Goal: Task Accomplishment & Management: Use online tool/utility

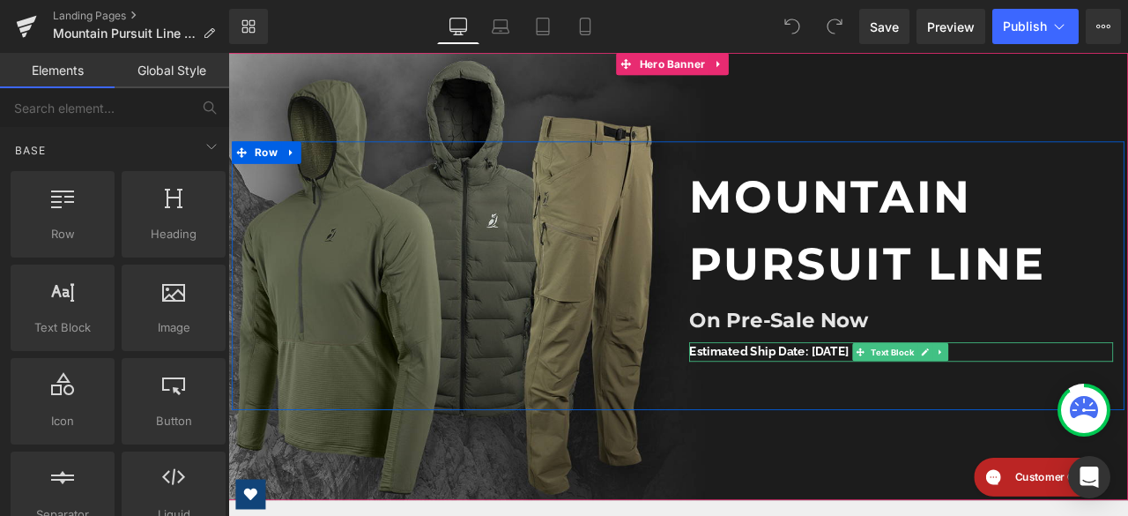
click at [911, 411] on strong "Estimated Ship Date: [DATE]" at bounding box center [870, 406] width 190 height 17
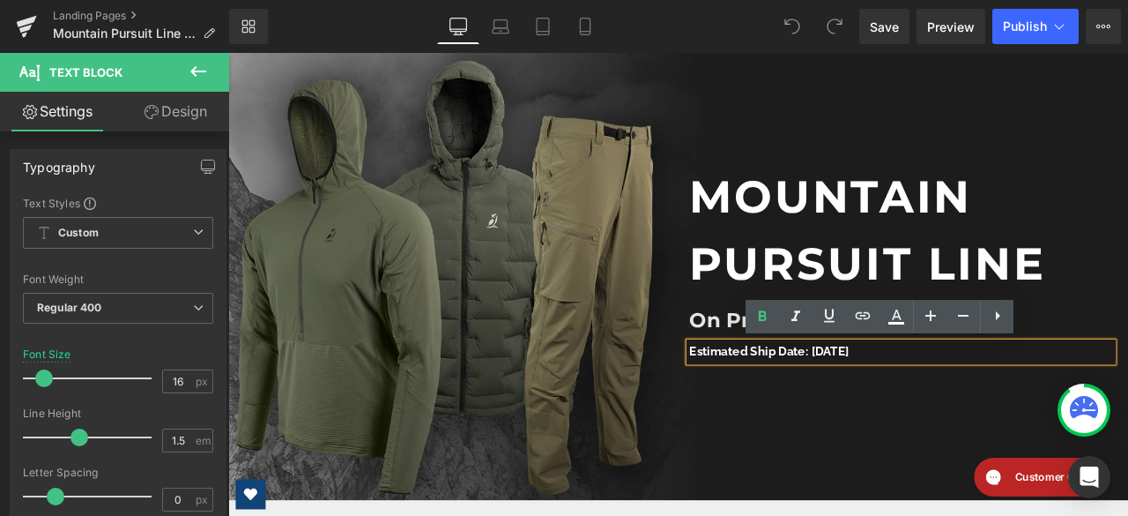
drag, startPoint x: 1033, startPoint y: 407, endPoint x: 762, endPoint y: 413, distance: 271.5
click at [762, 413] on div "Mountain Pursuit Line Heading On Pre-Sale Now Heading Estimated Ship Date: [DAT…" at bounding box center [1026, 301] width 529 height 234
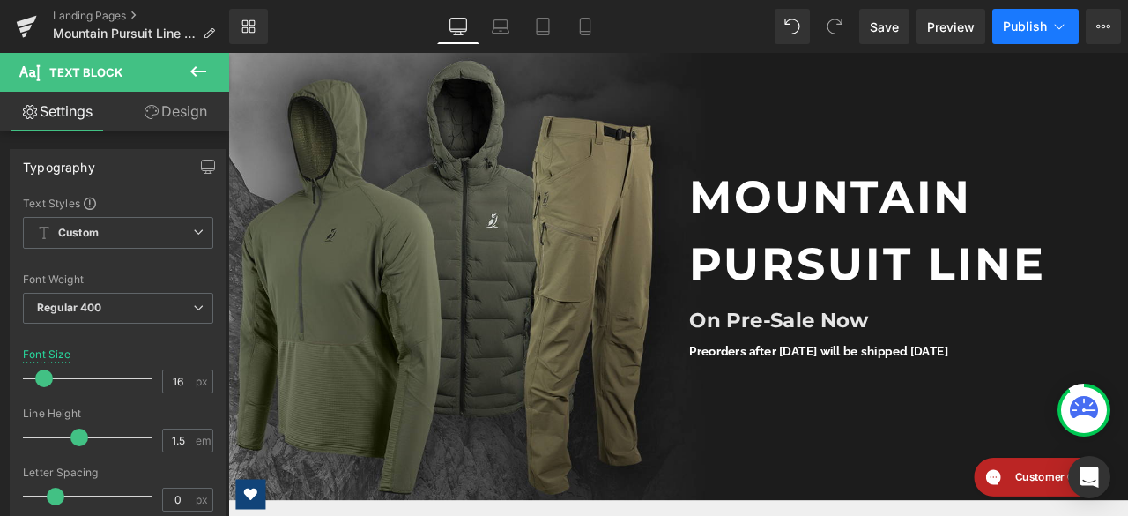
click at [1029, 19] on span "Publish" at bounding box center [1025, 26] width 44 height 14
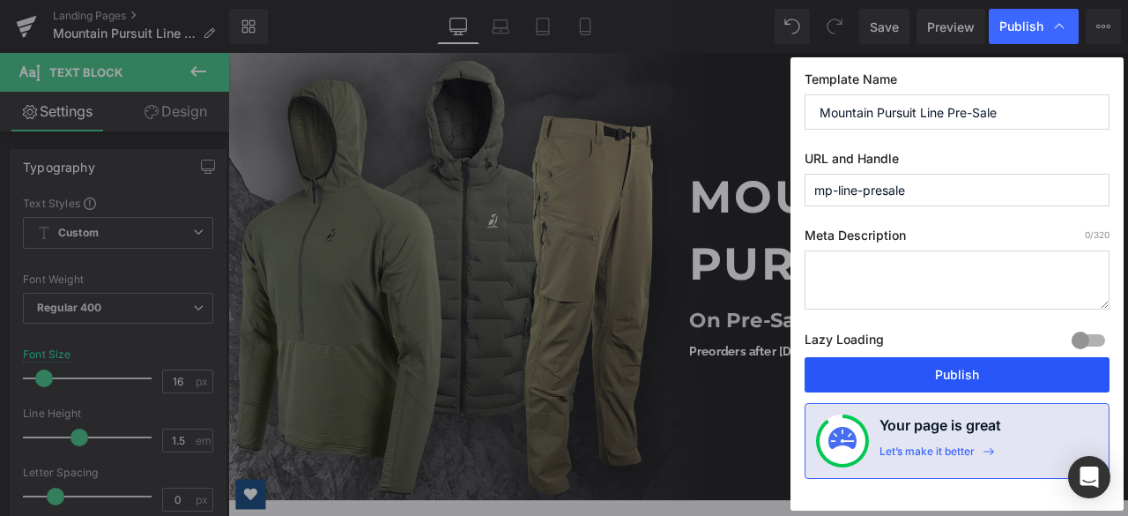
click at [874, 371] on button "Publish" at bounding box center [957, 374] width 305 height 35
